Goal: Information Seeking & Learning: Check status

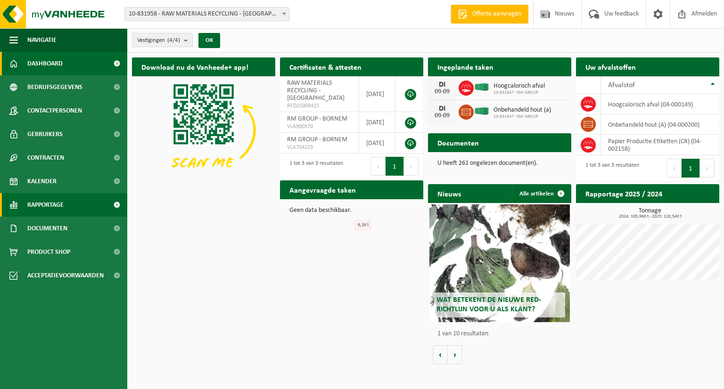
click at [40, 204] on span "Rapportage" at bounding box center [45, 205] width 36 height 24
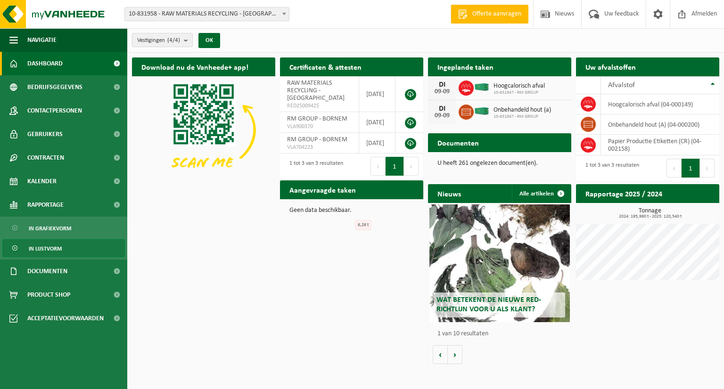
click at [49, 251] on span "In lijstvorm" at bounding box center [45, 249] width 33 height 18
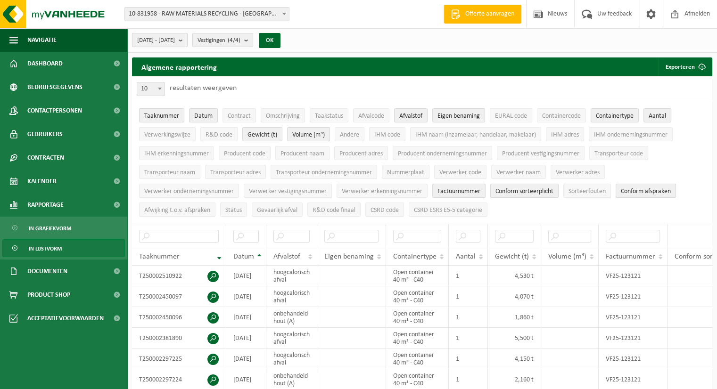
click at [175, 41] on span "[DATE] - [DATE]" at bounding box center [156, 40] width 38 height 14
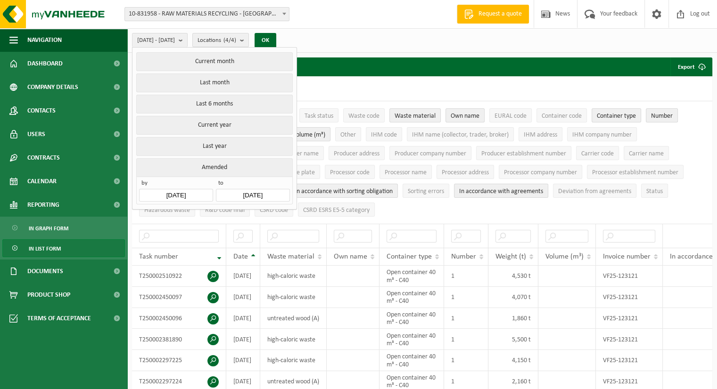
click at [439, 46] on div "[DATE] - [DATE] Current month Last month Last 6 months Current year Last year A…" at bounding box center [422, 40] width 590 height 25
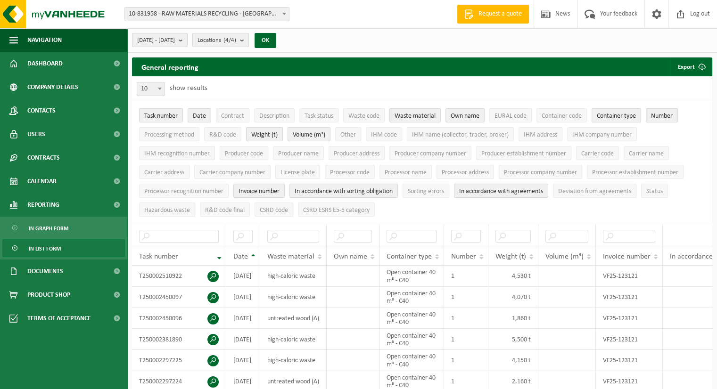
click at [175, 39] on font "[DATE] - [DATE]" at bounding box center [156, 40] width 38 height 6
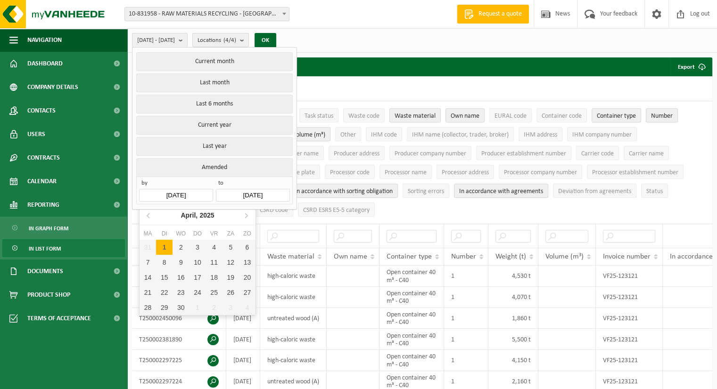
click at [181, 193] on input "[DATE]" at bounding box center [176, 195] width 74 height 13
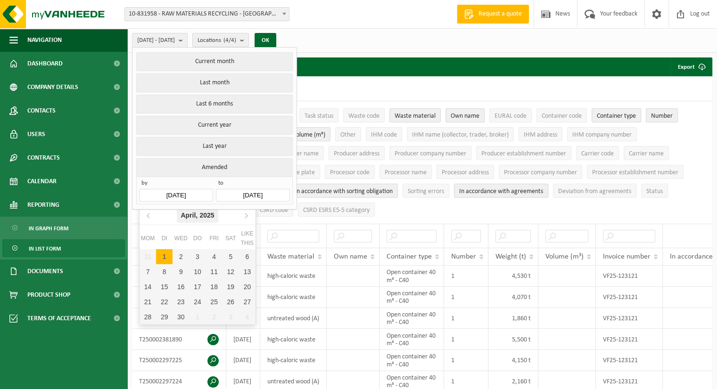
click at [192, 214] on font "April," at bounding box center [189, 216] width 17 height 8
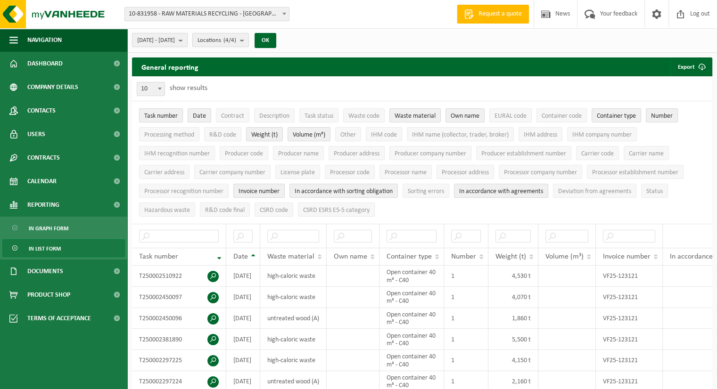
click at [175, 37] on font "[DATE] - [DATE]" at bounding box center [156, 40] width 38 height 6
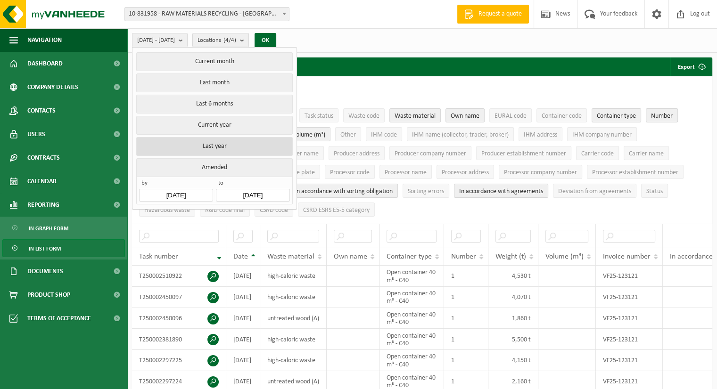
click at [214, 146] on font "Last year" at bounding box center [214, 146] width 24 height 7
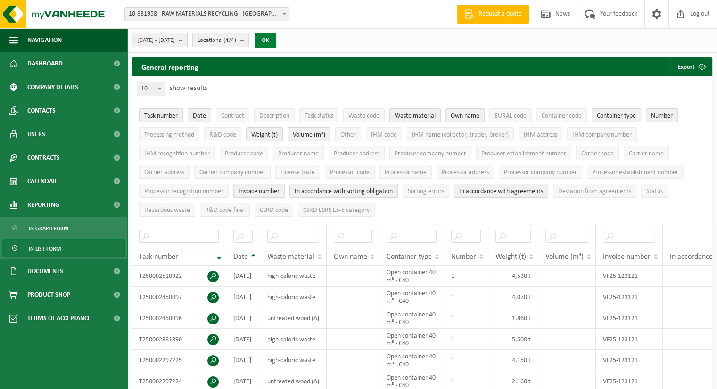
click at [269, 39] on font "OK" at bounding box center [266, 40] width 8 height 6
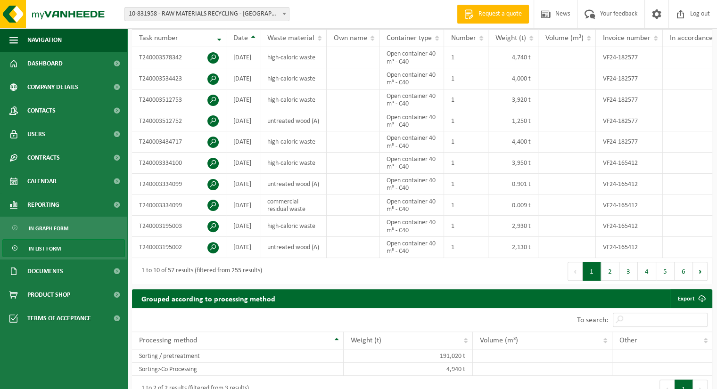
scroll to position [200, 0]
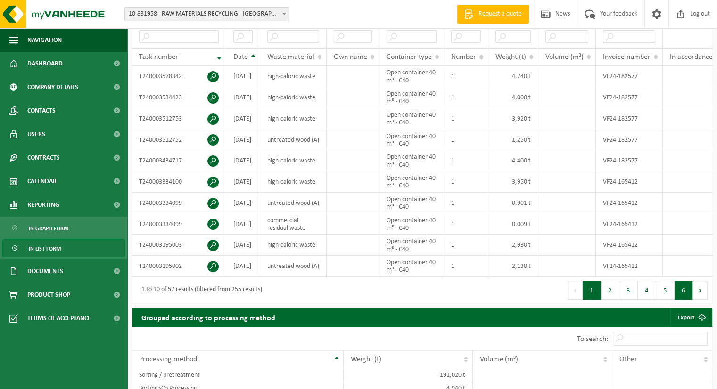
click at [689, 300] on button "6" at bounding box center [683, 290] width 18 height 19
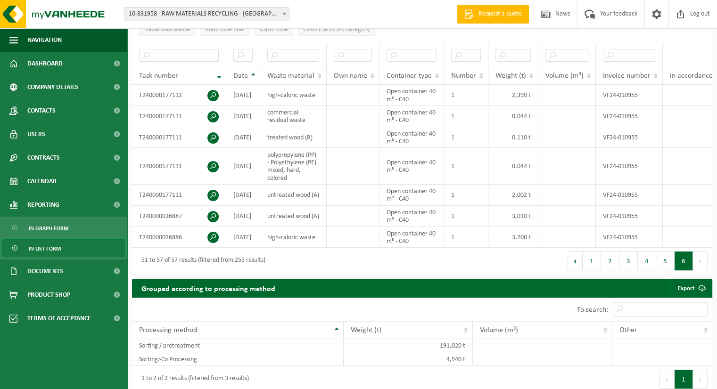
scroll to position [183, 0]
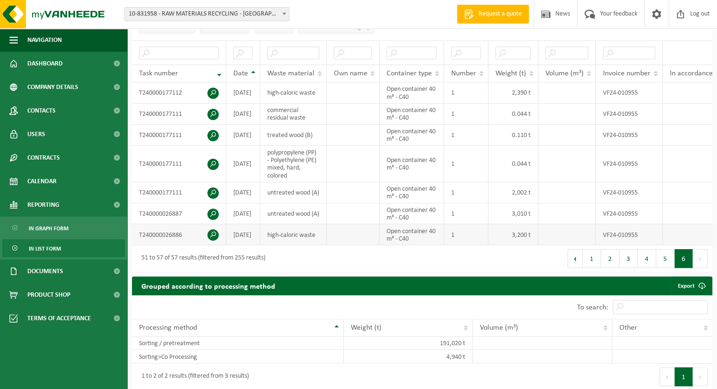
click at [494, 246] on td "3,200 t" at bounding box center [513, 234] width 50 height 21
click at [490, 246] on td "3,200 t" at bounding box center [513, 234] width 50 height 21
click at [350, 246] on td at bounding box center [353, 234] width 53 height 21
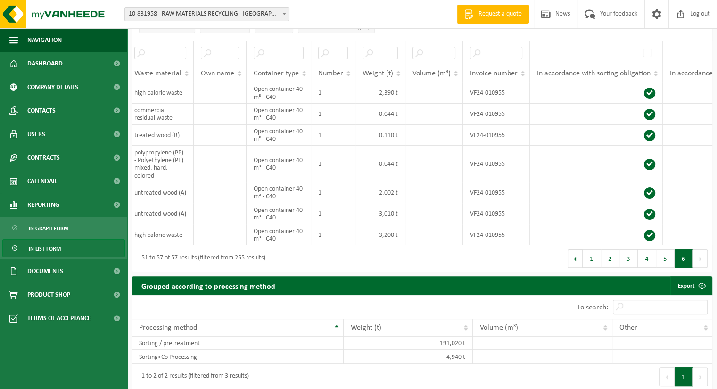
scroll to position [0, 196]
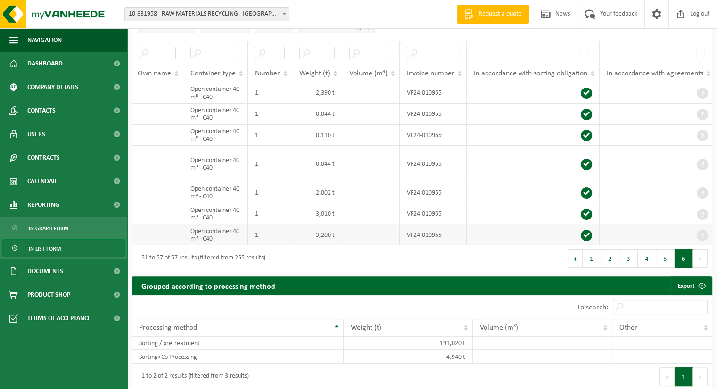
click at [584, 241] on span at bounding box center [586, 235] width 11 height 11
click at [697, 241] on span at bounding box center [702, 235] width 11 height 11
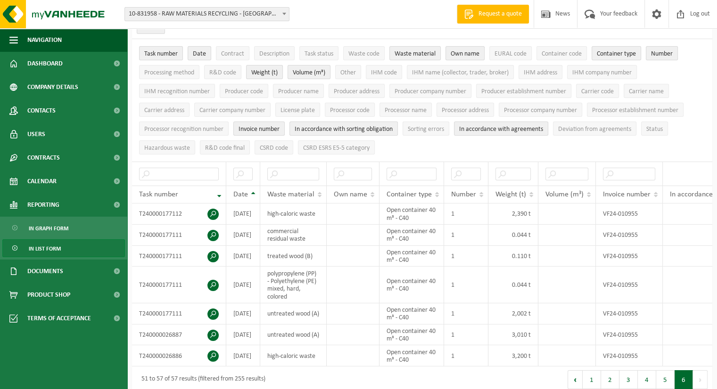
scroll to position [67, 0]
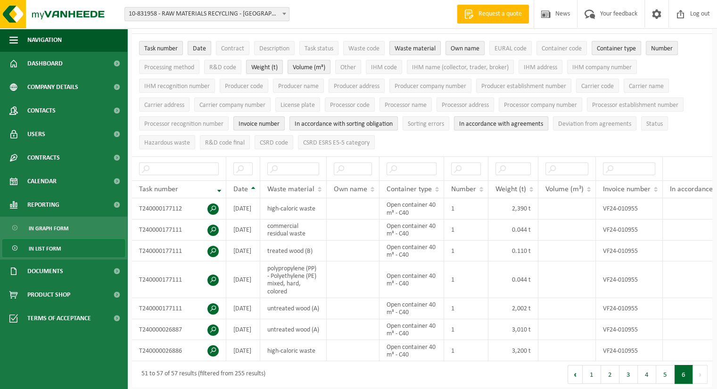
click at [507, 121] on font "In accordance with agreements" at bounding box center [501, 124] width 84 height 7
drag, startPoint x: 703, startPoint y: 120, endPoint x: 399, endPoint y: 121, distance: 304.5
click at [399, 121] on ul "Task number Date Contract Description Task status Waste code Waste material Own…" at bounding box center [422, 95] width 580 height 123
click at [275, 123] on font "Invoice number" at bounding box center [258, 124] width 41 height 7
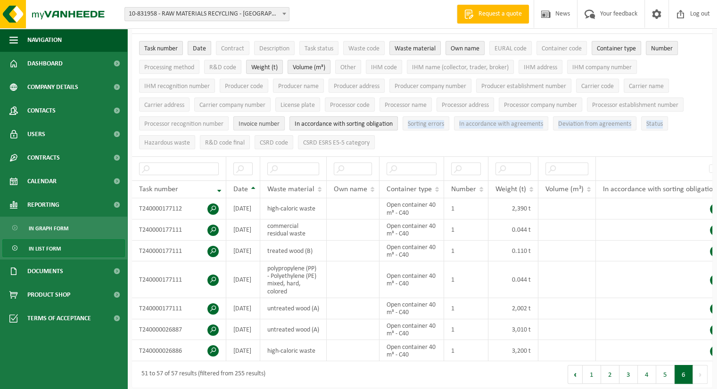
click at [275, 123] on font "Invoice number" at bounding box center [258, 124] width 41 height 7
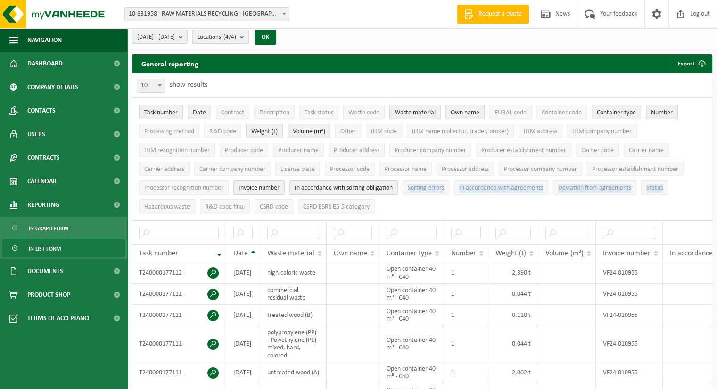
scroll to position [0, 0]
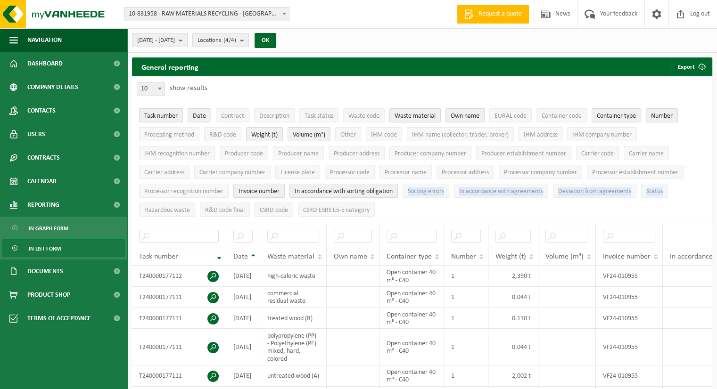
click at [422, 116] on font "Waste material" at bounding box center [415, 116] width 41 height 7
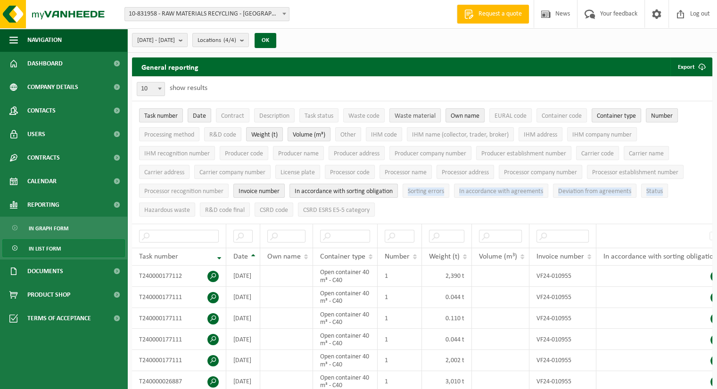
click at [422, 116] on font "Waste material" at bounding box center [415, 116] width 41 height 7
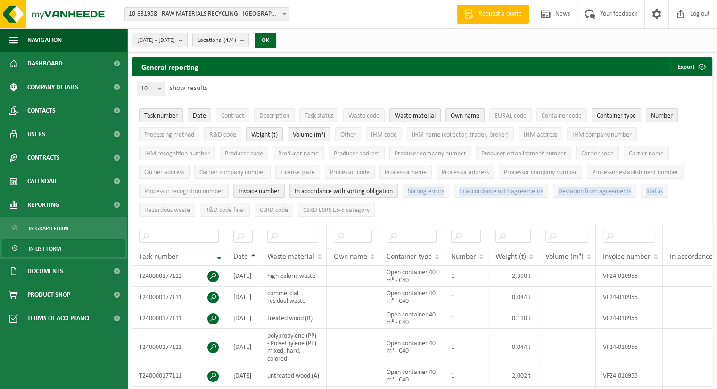
click at [330, 188] on font "In accordance with sorting obligation" at bounding box center [344, 191] width 98 height 7
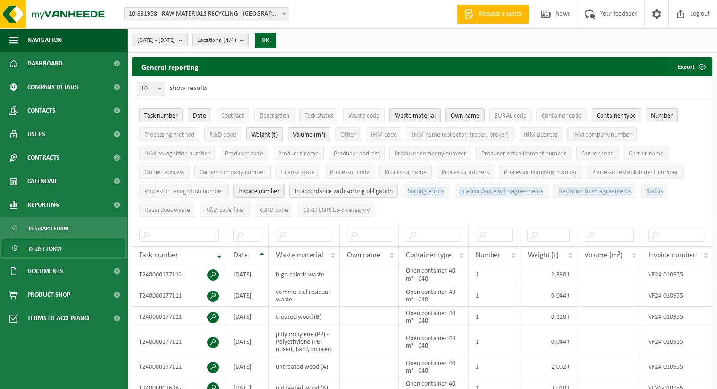
click at [324, 193] on font "In accordance with sorting obligation" at bounding box center [344, 191] width 98 height 7
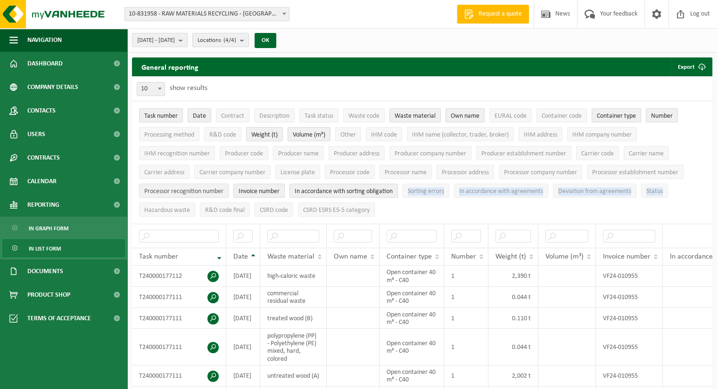
click at [158, 190] on font "Processor recognition number" at bounding box center [183, 191] width 79 height 7
click at [198, 189] on font "Processor recognition number" at bounding box center [183, 191] width 79 height 7
click at [516, 115] on font "EURAL code" at bounding box center [510, 116] width 32 height 7
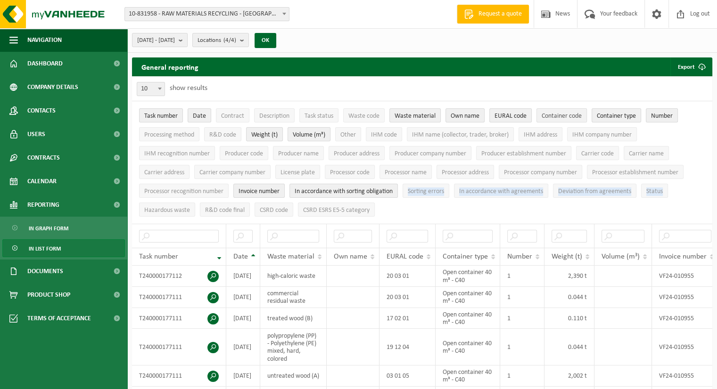
click at [569, 115] on font "Container code" at bounding box center [562, 116] width 40 height 7
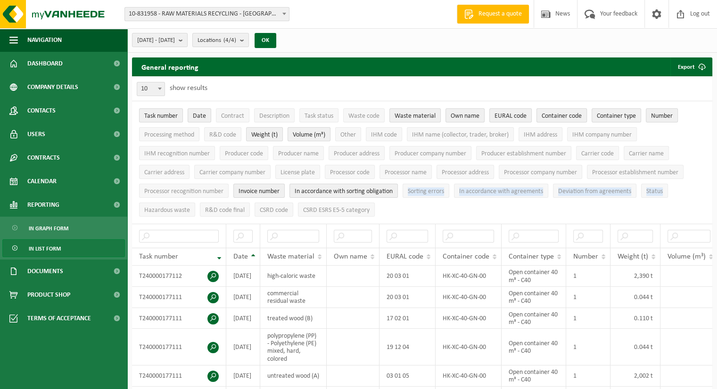
click at [569, 115] on font "Container code" at bounding box center [562, 116] width 40 height 7
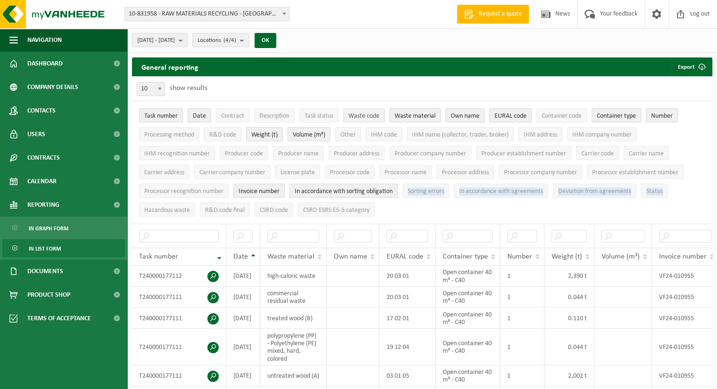
click at [352, 114] on font "Waste code" at bounding box center [363, 116] width 31 height 7
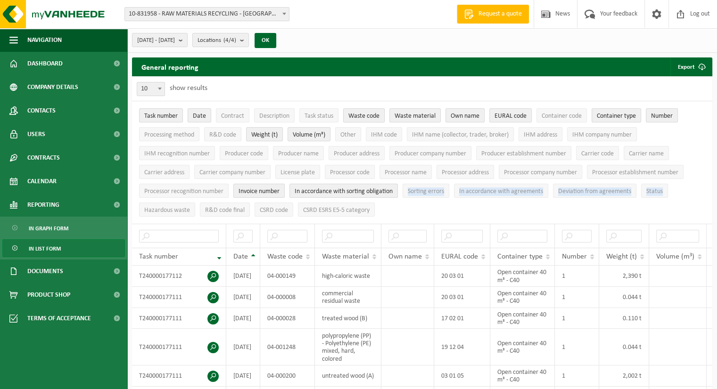
click at [351, 115] on font "Waste code" at bounding box center [363, 116] width 31 height 7
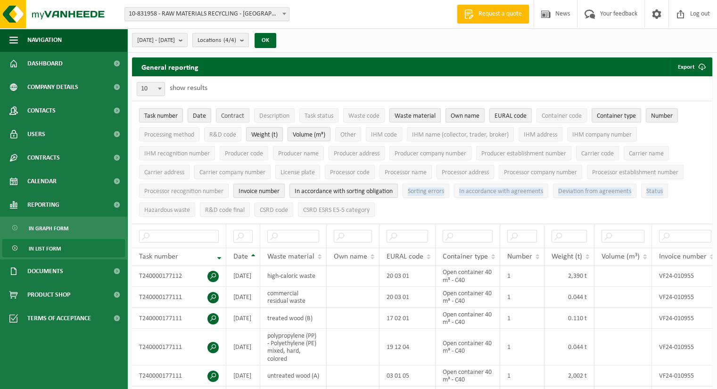
click at [234, 113] on font "Contract" at bounding box center [232, 116] width 23 height 7
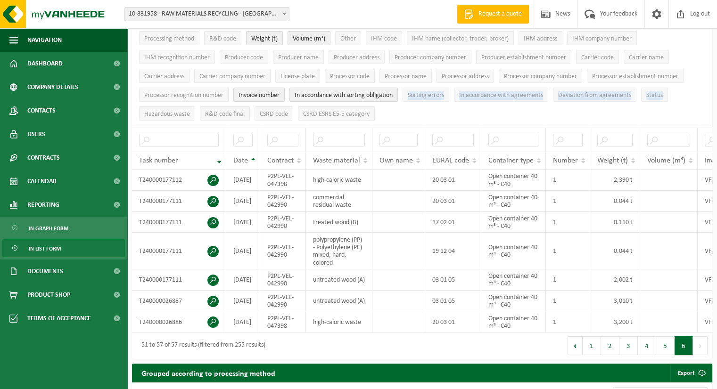
scroll to position [98, 0]
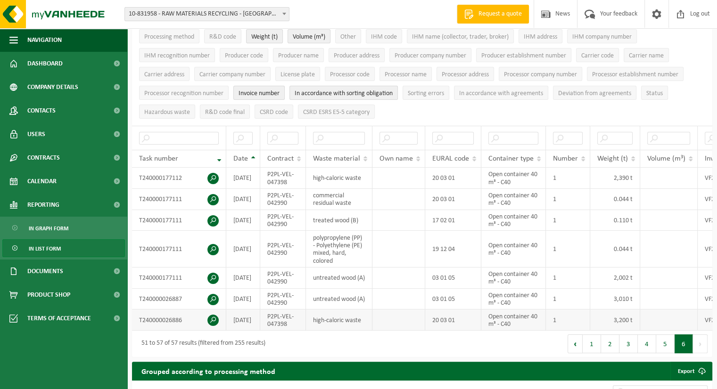
click at [284, 328] on font "P2PL-VEL-047398" at bounding box center [280, 320] width 26 height 15
drag, startPoint x: 266, startPoint y: 327, endPoint x: 297, endPoint y: 338, distance: 33.1
click at [297, 331] on td "P2PL-VEL-047398" at bounding box center [283, 320] width 46 height 21
click at [276, 328] on font "P2PL-VEL-047398" at bounding box center [280, 320] width 26 height 15
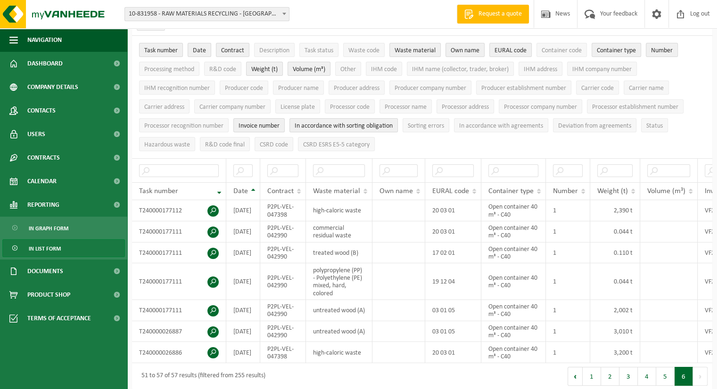
scroll to position [45, 0]
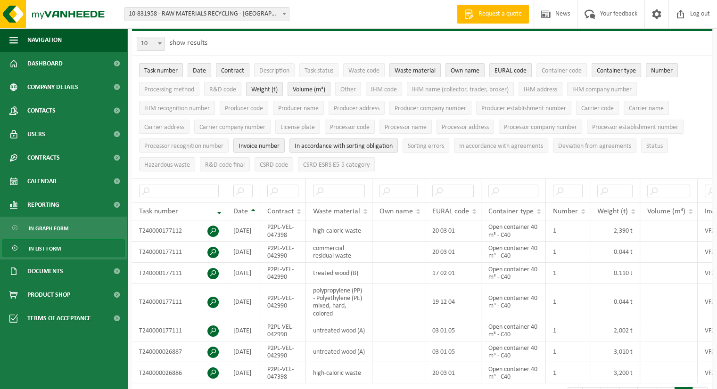
click at [232, 70] on font "Contract" at bounding box center [232, 70] width 23 height 7
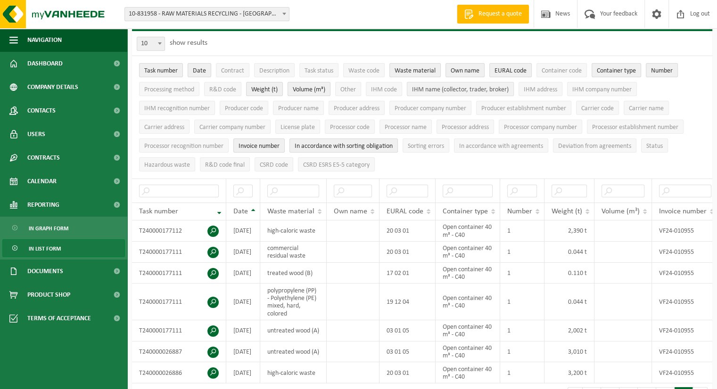
click at [454, 91] on font "IHM name (collector, trader, broker)" at bounding box center [460, 89] width 97 height 7
click at [350, 88] on font "Other" at bounding box center [348, 89] width 16 height 7
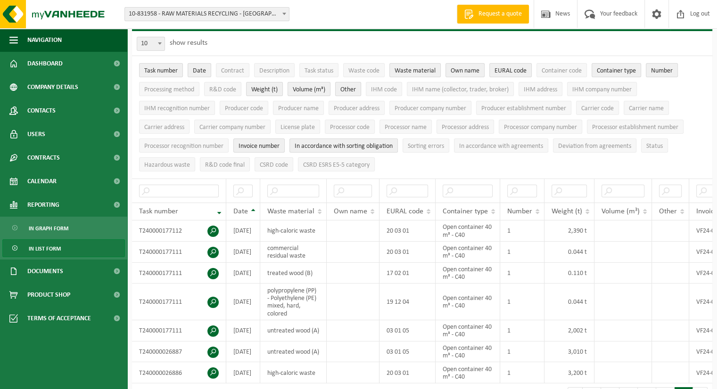
click at [347, 93] on button "Other" at bounding box center [348, 89] width 26 height 14
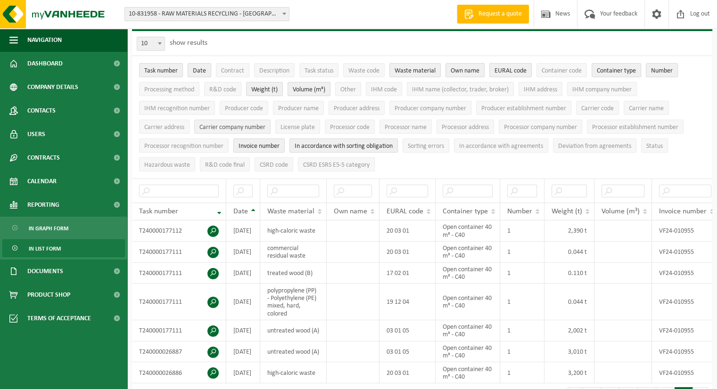
click at [239, 131] on button "Carrier company number" at bounding box center [232, 127] width 76 height 14
click at [240, 131] on button "Carrier company number" at bounding box center [232, 127] width 76 height 14
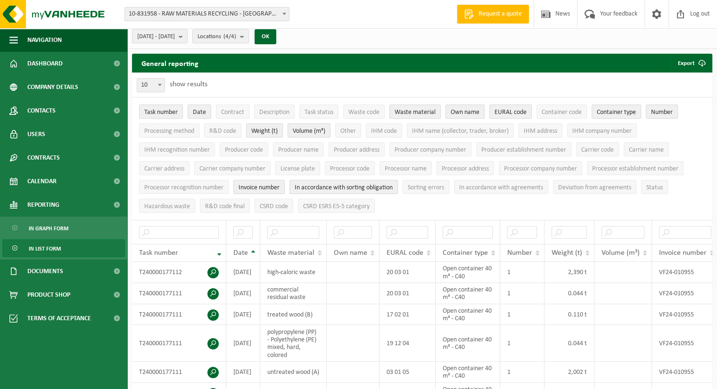
scroll to position [0, 0]
